Goal: Check status

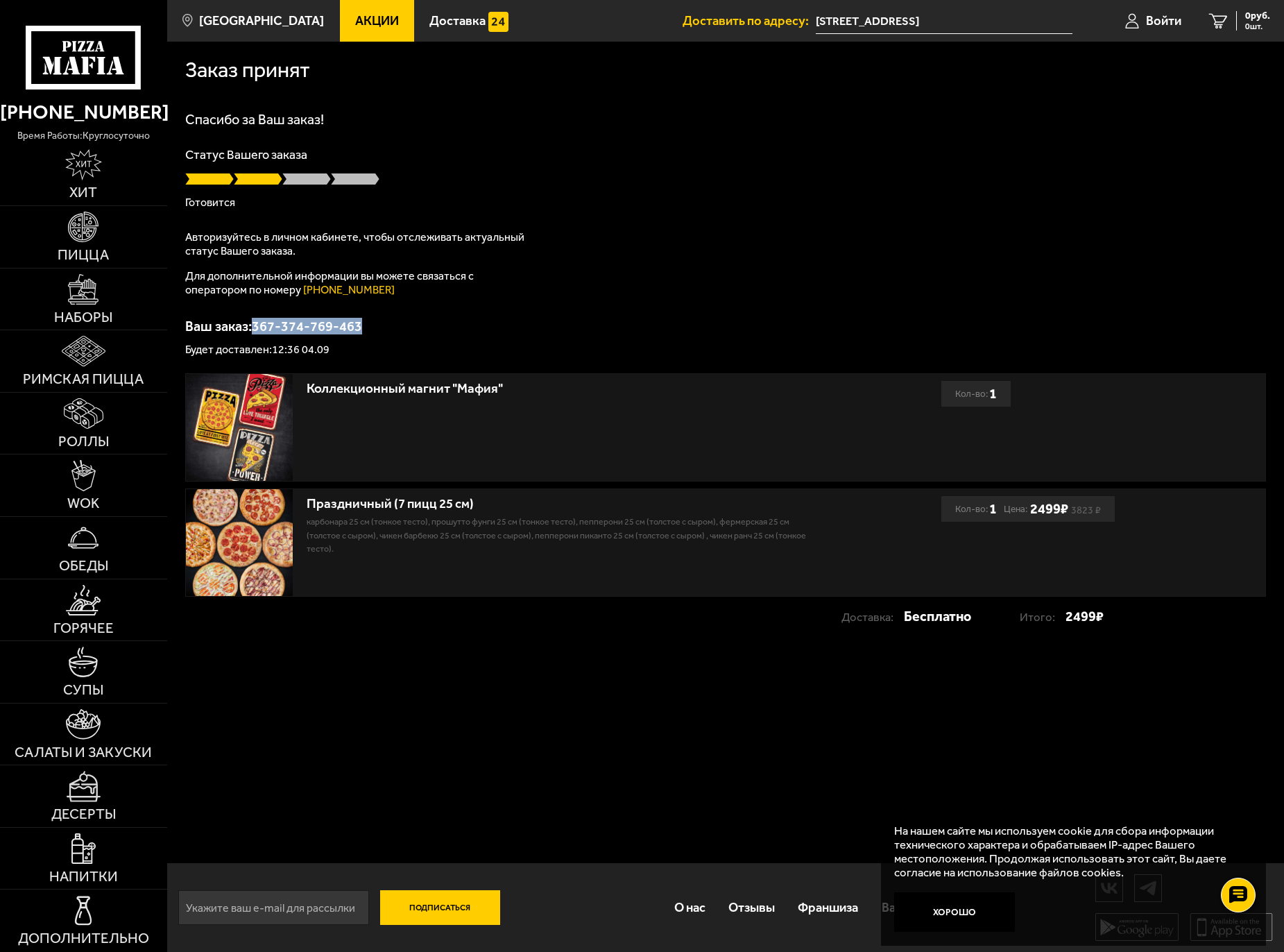
drag, startPoint x: 265, startPoint y: 330, endPoint x: 452, endPoint y: 330, distance: 187.0
click at [452, 330] on p "Ваш заказ: 367-374-769-463" at bounding box center [725, 326] width 1081 height 14
click at [426, 329] on p "Ваш заказ: 367-374-769-463" at bounding box center [725, 326] width 1081 height 14
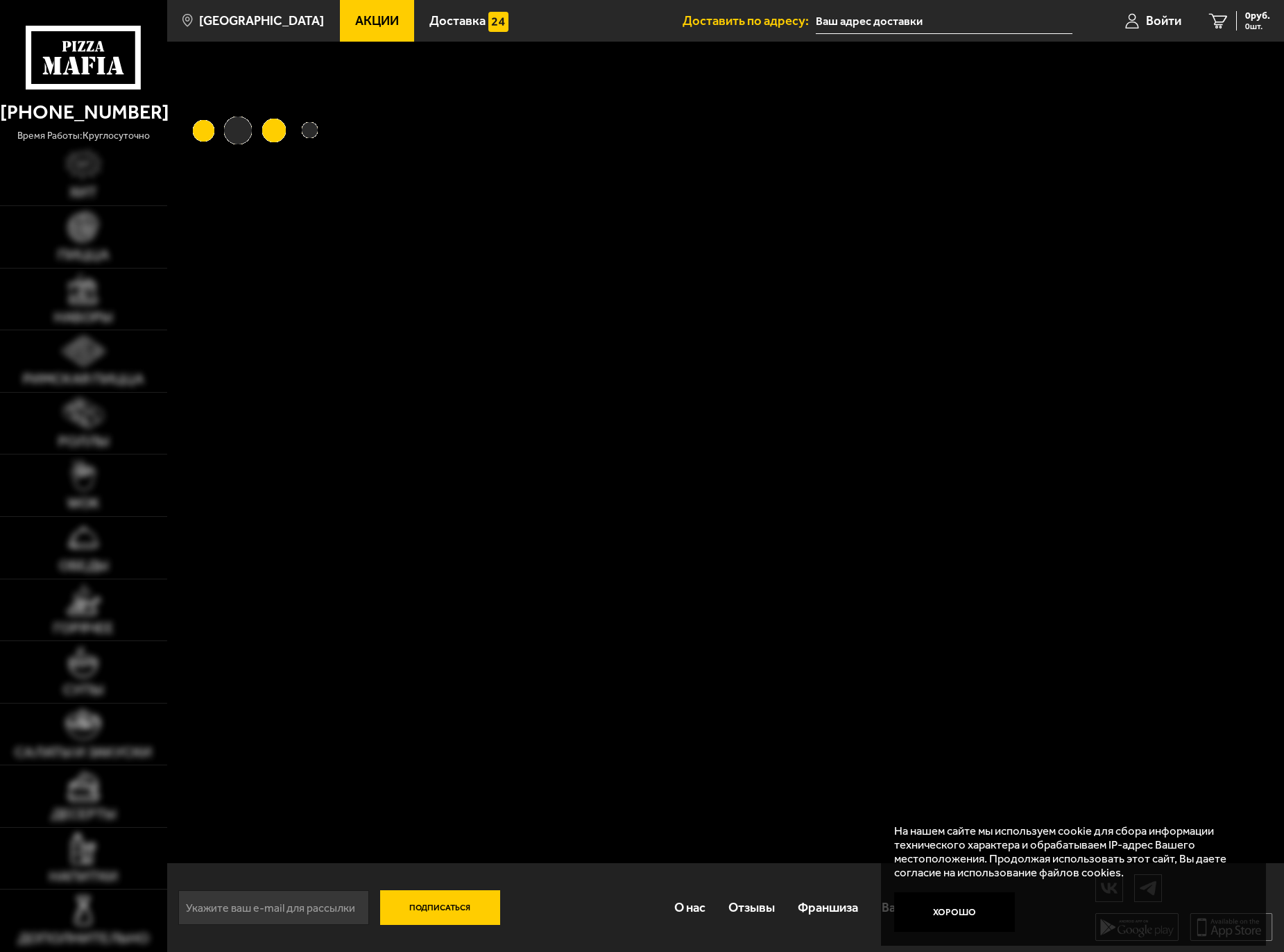
type input "[STREET_ADDRESS]"
